Goal: Find specific page/section: Find specific page/section

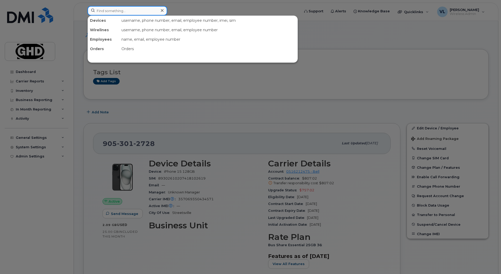
click at [123, 11] on input at bounding box center [128, 10] width 80 height 9
click at [130, 13] on input at bounding box center [128, 10] width 80 height 9
paste input "5195464512"
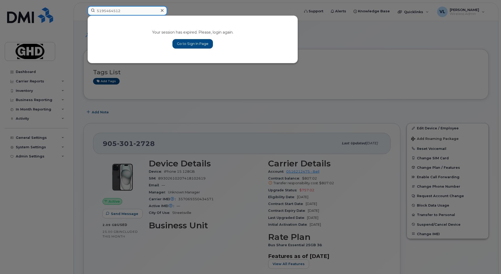
type input "5195464512"
click at [183, 64] on div at bounding box center [250, 137] width 501 height 274
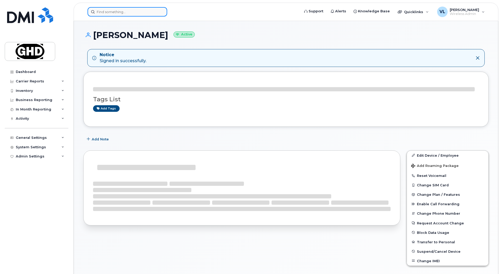
click at [110, 11] on input at bounding box center [128, 11] width 80 height 9
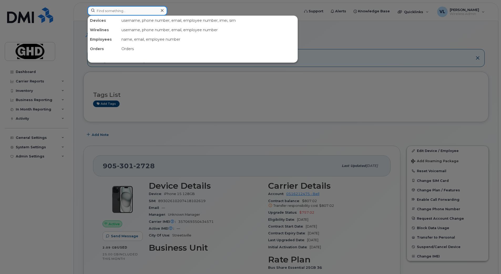
paste input "5195464512"
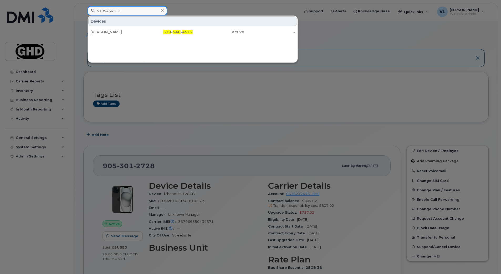
type input "5195464512"
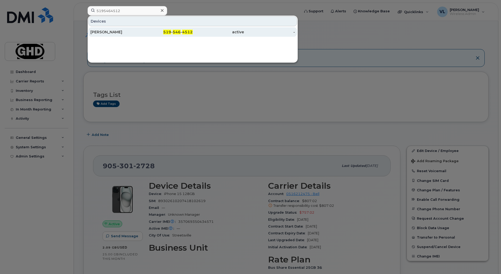
click at [91, 33] on div "[PERSON_NAME]" at bounding box center [115, 31] width 51 height 5
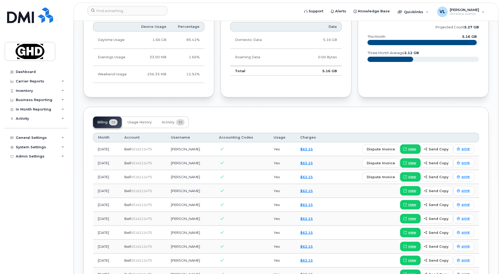
scroll to position [262, 0]
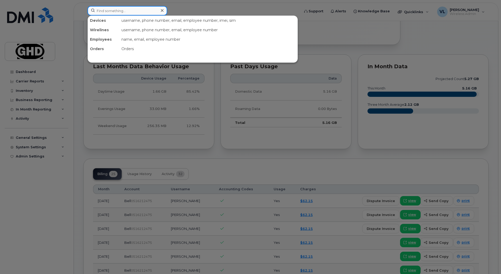
drag, startPoint x: 102, startPoint y: 11, endPoint x: 102, endPoint y: 1, distance: 10.5
click at [102, 11] on input at bounding box center [128, 10] width 80 height 9
paste input "5196162291"
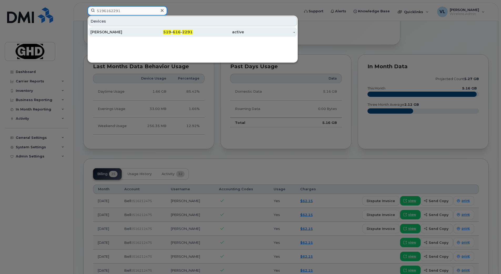
type input "5196162291"
click at [119, 32] on div "Laura Case" at bounding box center [115, 31] width 51 height 5
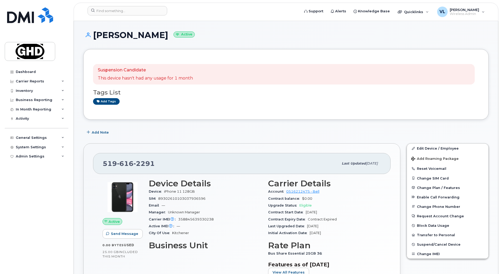
click at [353, 111] on div "Suspension Candidate This device hasn't had any usage for 1 month Tags List Add…" at bounding box center [285, 84] width 405 height 71
click at [33, 256] on div "Dashboard Carrier Reports Monthly Billing Data Daily Data Pooling Data Behavior…" at bounding box center [37, 166] width 65 height 199
